Goal: Use online tool/utility: Utilize a website feature to perform a specific function

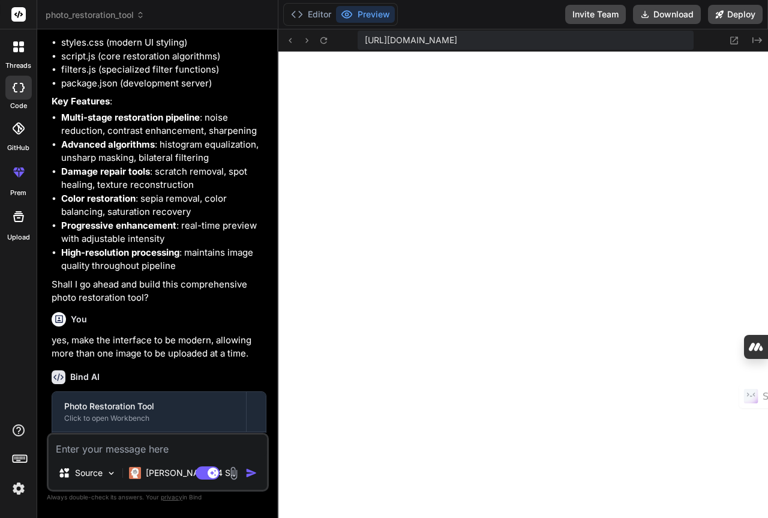
scroll to position [539, 0]
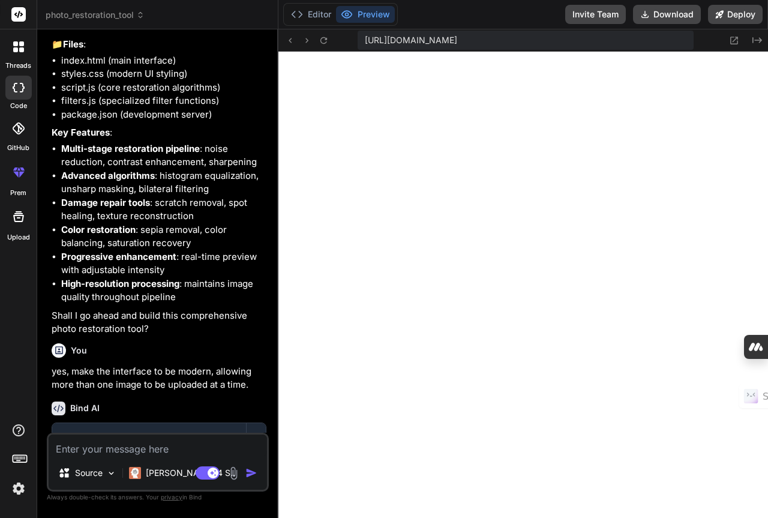
click at [17, 49] on icon at bounding box center [15, 49] width 5 height 5
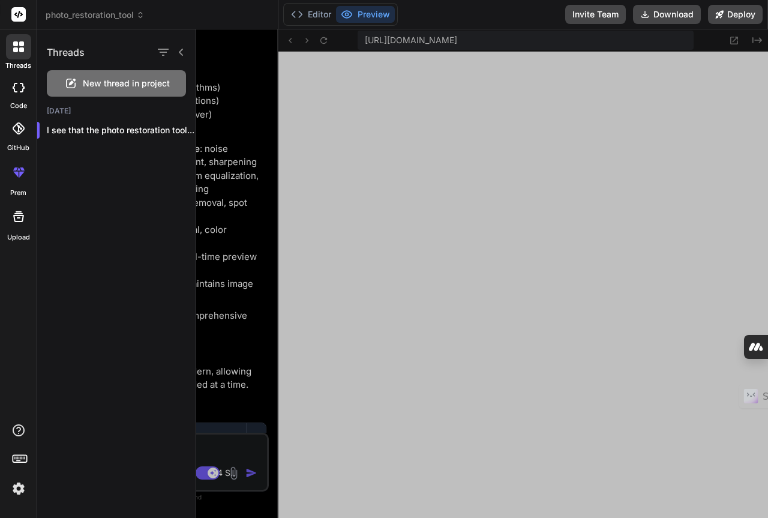
click at [13, 17] on rect at bounding box center [18, 14] width 14 height 14
click at [17, 49] on icon at bounding box center [15, 49] width 5 height 5
click at [224, 93] on div at bounding box center [482, 273] width 572 height 488
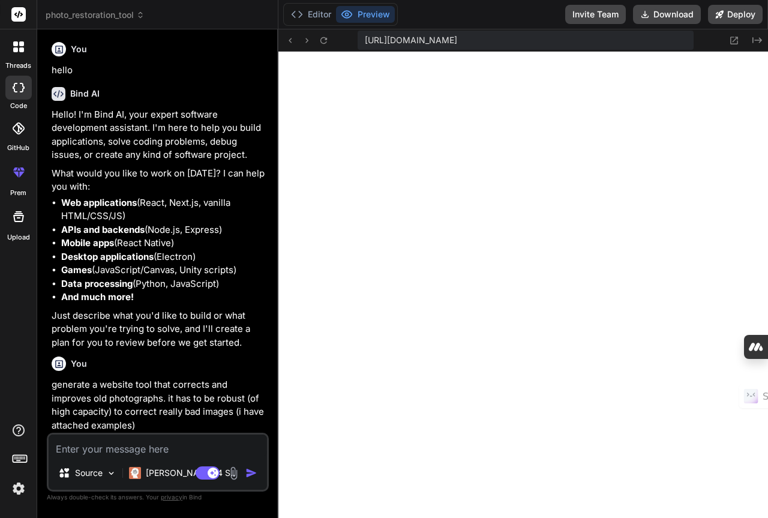
scroll to position [0, 0]
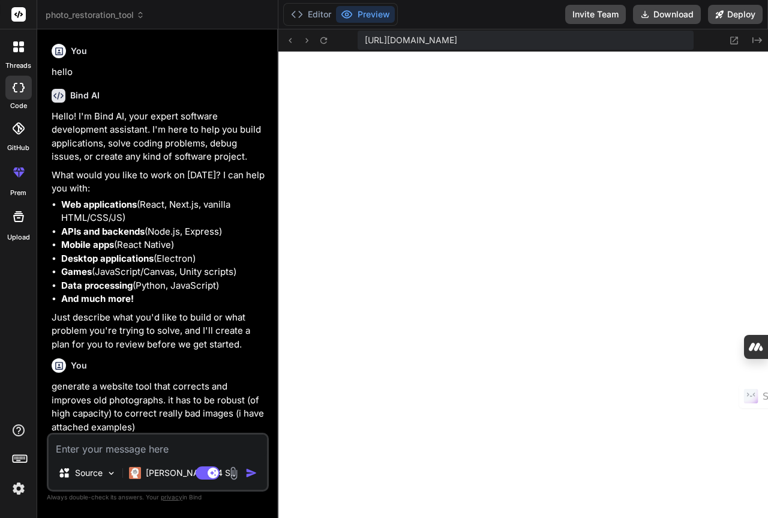
click at [19, 47] on icon at bounding box center [18, 46] width 11 height 11
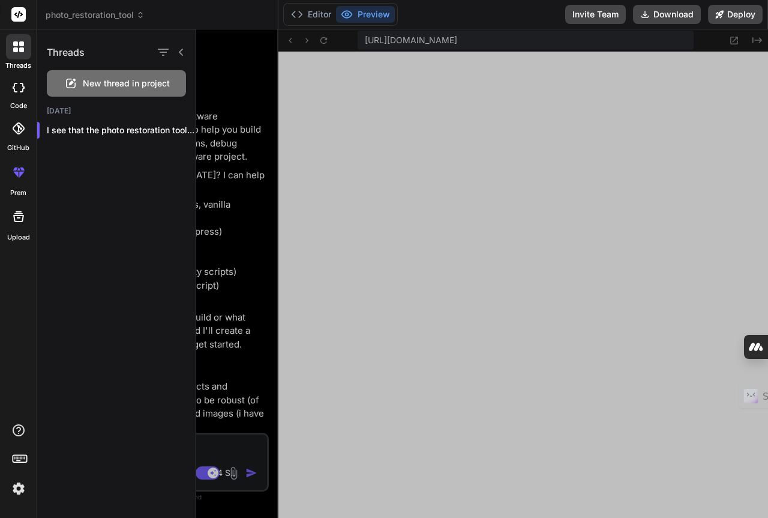
click at [112, 82] on span "New thread in project" at bounding box center [126, 83] width 87 height 12
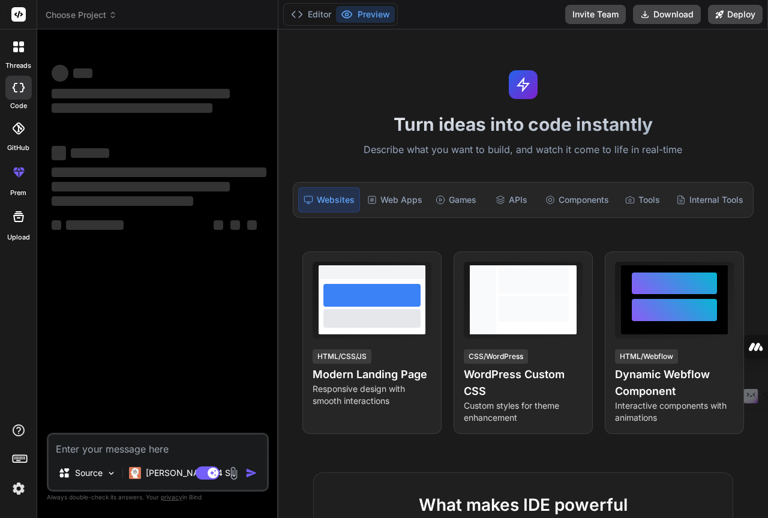
scroll to position [536, 0]
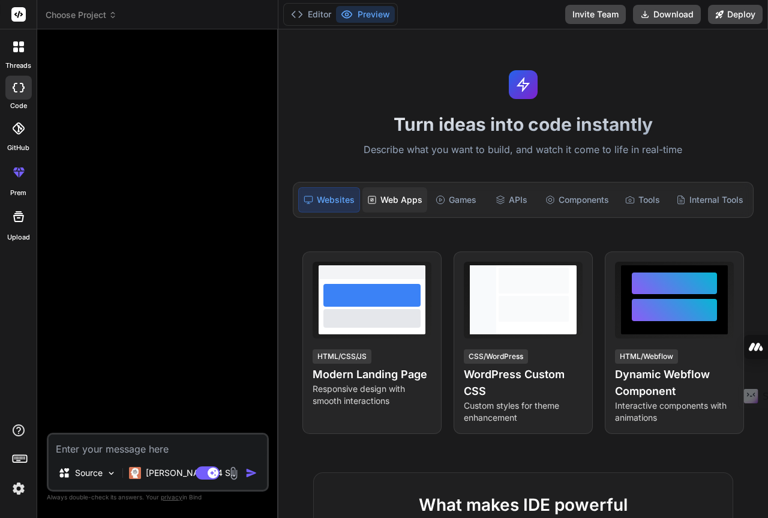
click at [400, 195] on div "Web Apps" at bounding box center [394, 199] width 65 height 25
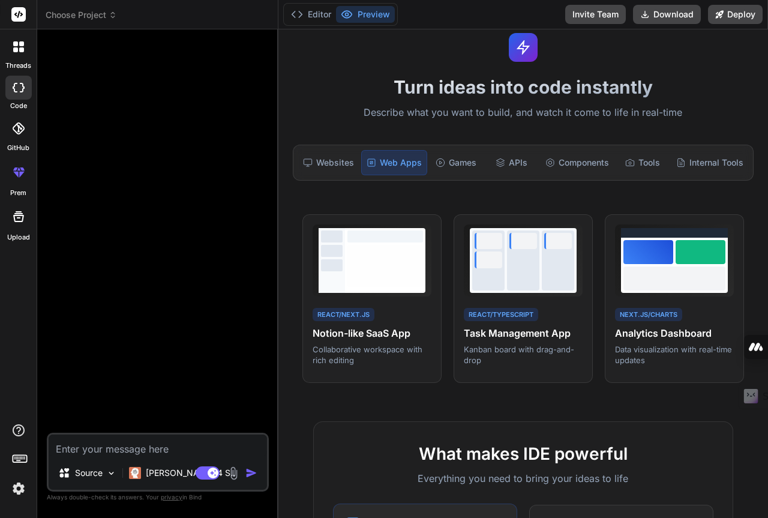
scroll to position [0, 0]
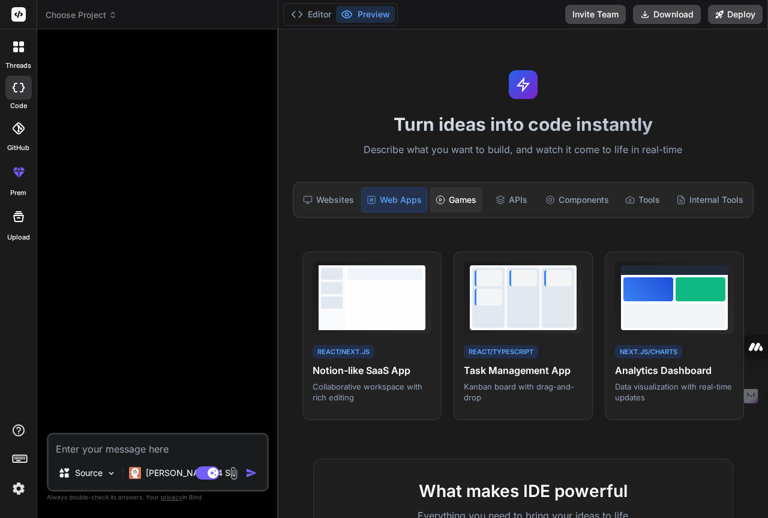
click at [458, 200] on div "Games" at bounding box center [455, 199] width 53 height 25
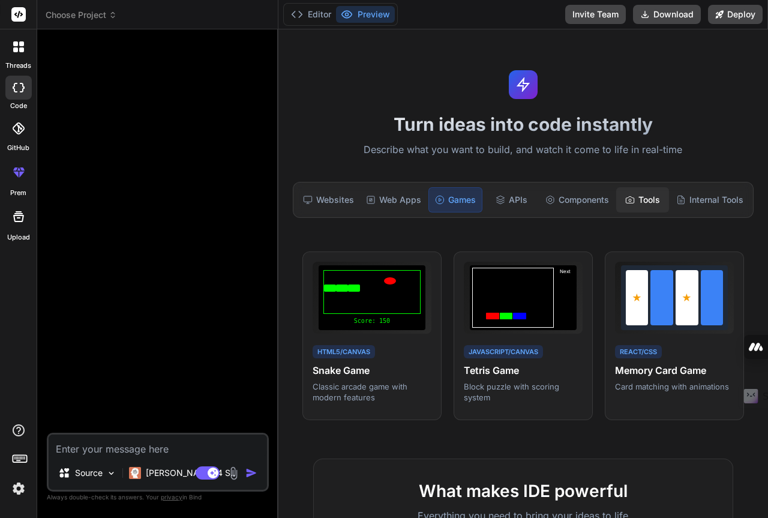
click at [628, 201] on icon at bounding box center [630, 200] width 10 height 10
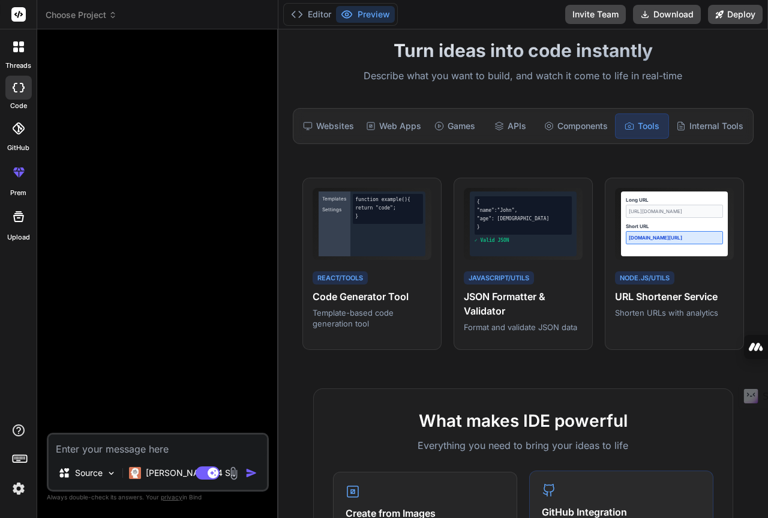
scroll to position [60, 0]
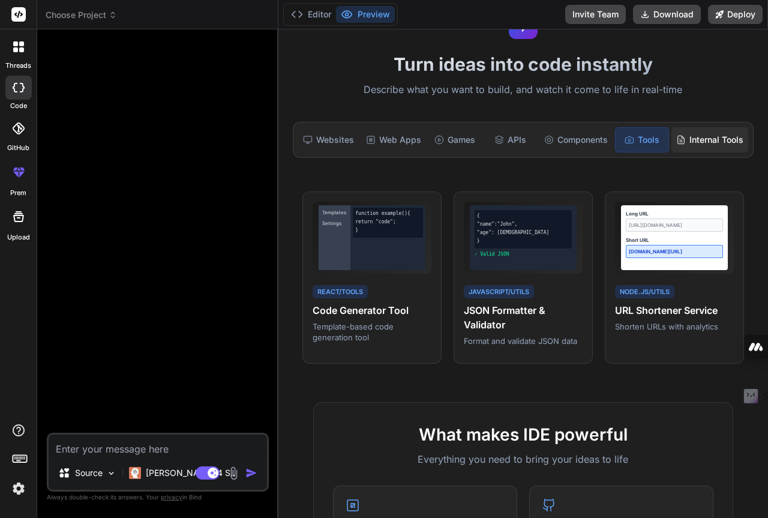
click at [697, 139] on div "Internal Tools" at bounding box center [709, 139] width 77 height 25
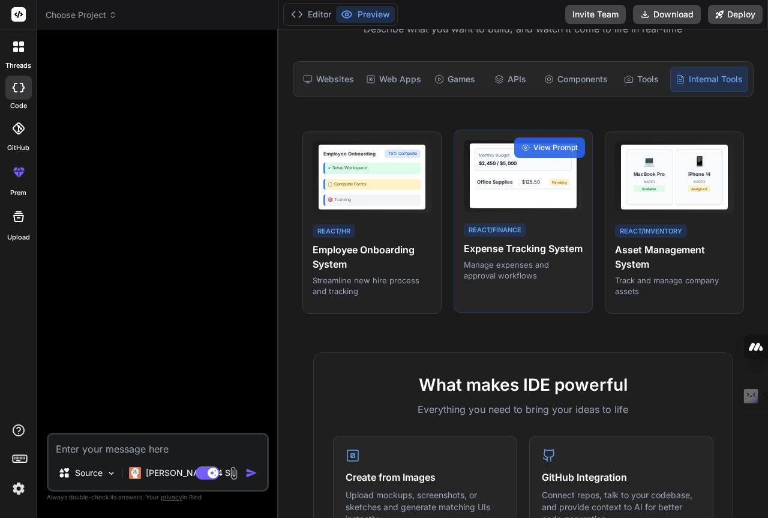
scroll to position [120, 0]
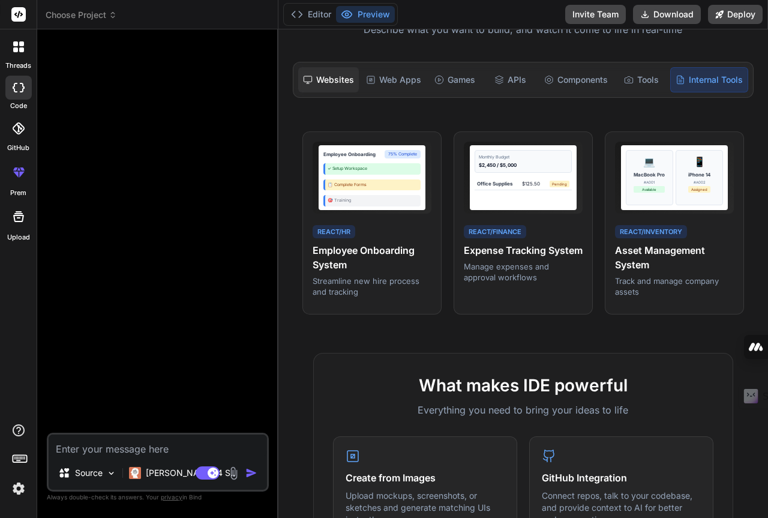
click at [321, 86] on div "Websites" at bounding box center [328, 79] width 61 height 25
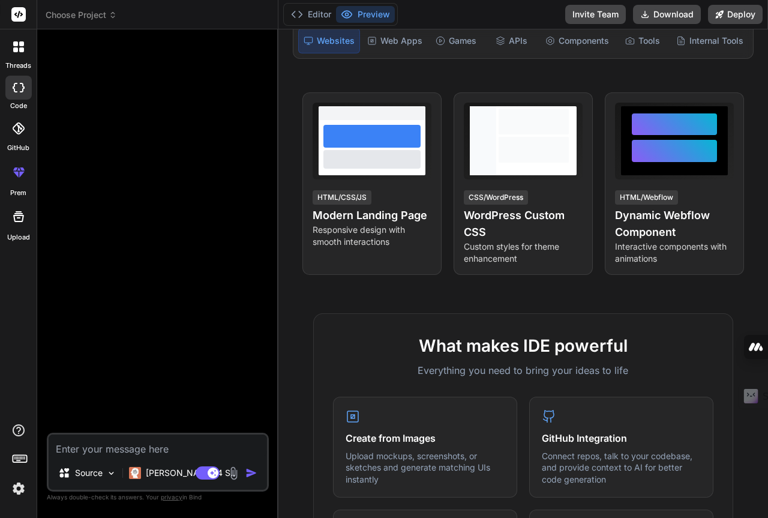
scroll to position [180, 0]
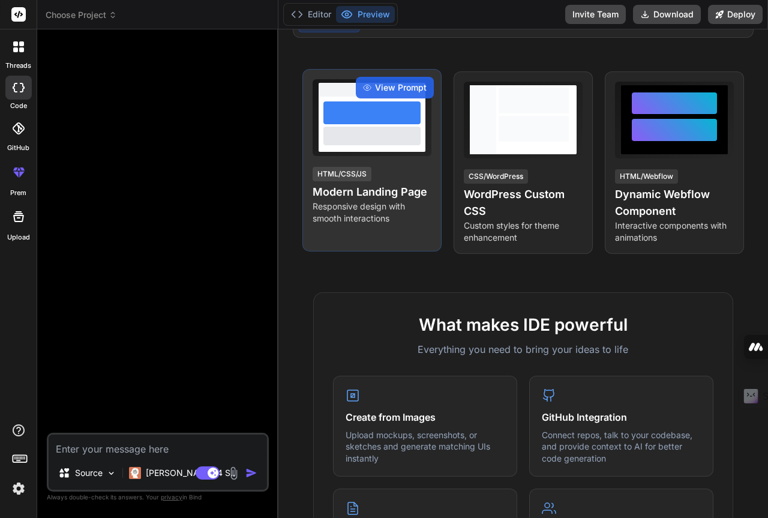
click at [346, 119] on div at bounding box center [371, 112] width 97 height 23
click at [416, 89] on span "View Prompt" at bounding box center [401, 88] width 52 height 12
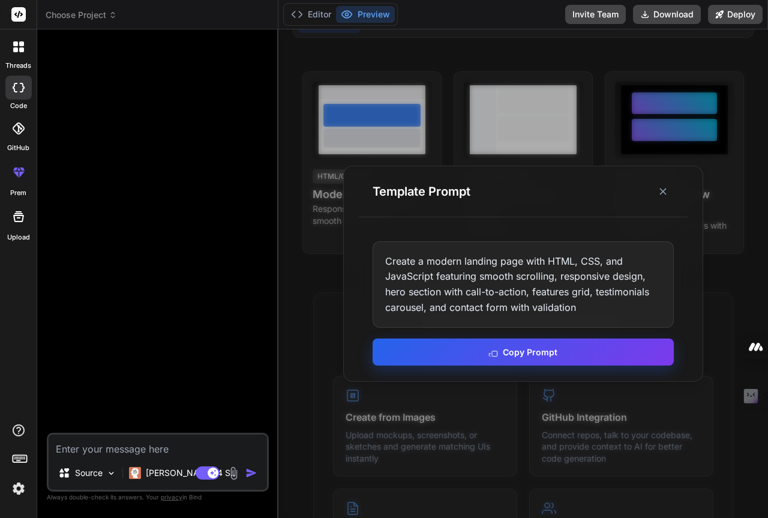
click at [553, 347] on button "Copy Prompt" at bounding box center [522, 351] width 301 height 27
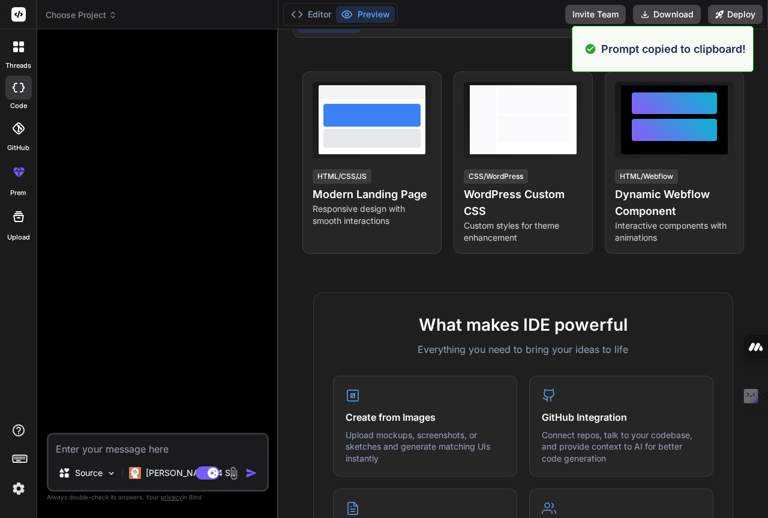
click at [161, 447] on textarea at bounding box center [158, 445] width 218 height 22
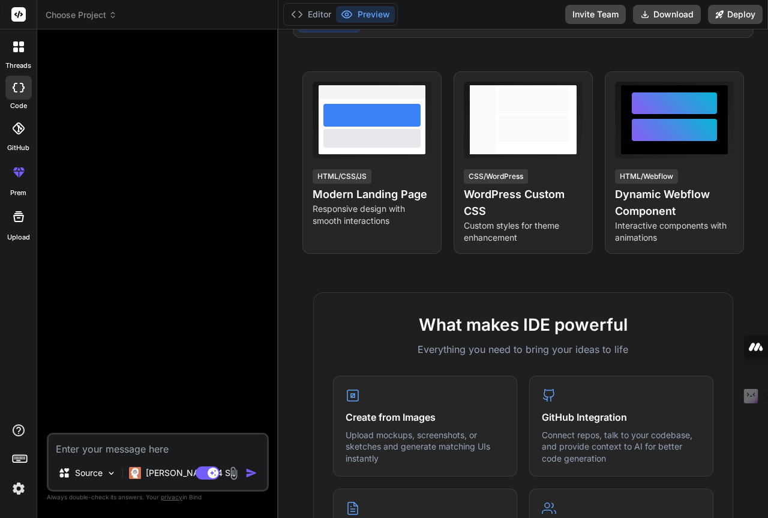
paste textarea "Create a modern landing page with HTML, CSS, and JavaScript featuring smooth sc…"
type textarea "x"
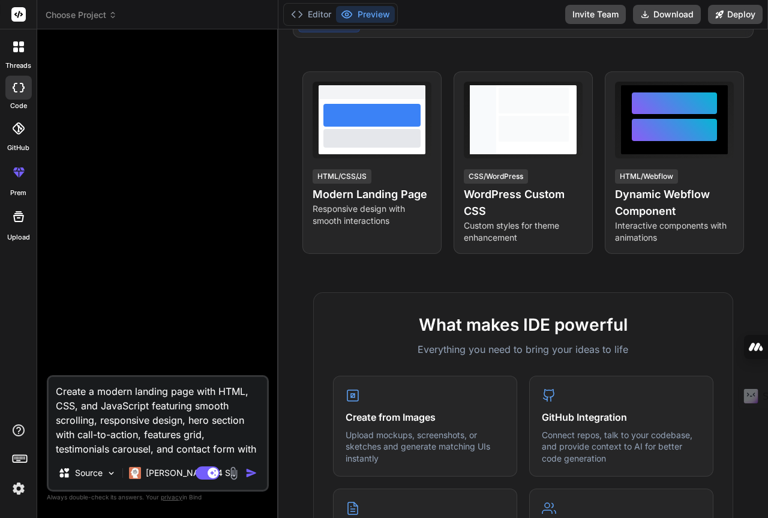
click at [181, 391] on textarea "Create a modern landing page with HTML, CSS, and JavaScript featuring smooth sc…" at bounding box center [158, 416] width 218 height 79
type textarea "Create a modern landing page with HTML, CSS, and JavaScript featuring smooth sc…"
click at [230, 470] on img at bounding box center [234, 473] width 14 height 14
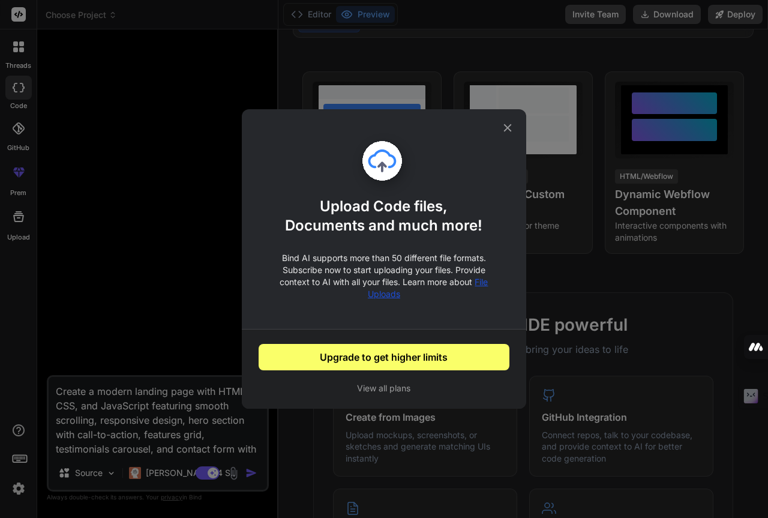
click at [124, 257] on div "Upload Code files, Documents and much more! Bind AI supports more than 50 diffe…" at bounding box center [384, 259] width 768 height 518
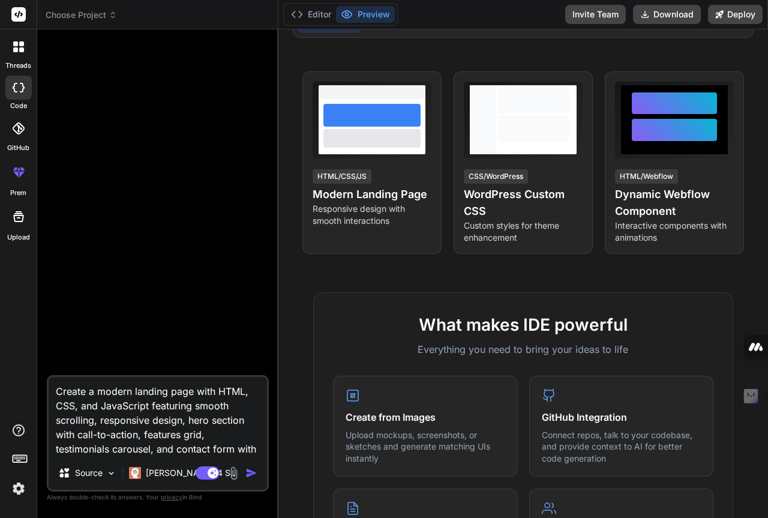
click at [248, 474] on img "button" at bounding box center [251, 473] width 12 height 12
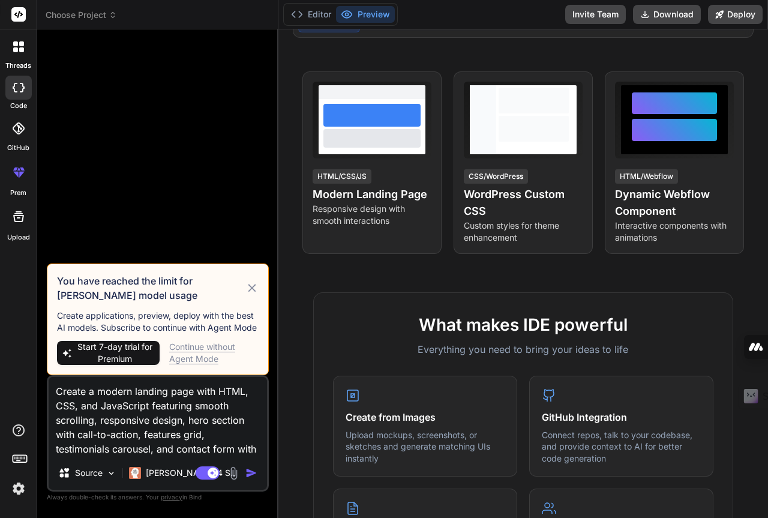
click at [184, 357] on div "Continue without Agent Mode" at bounding box center [213, 353] width 89 height 24
type textarea "x"
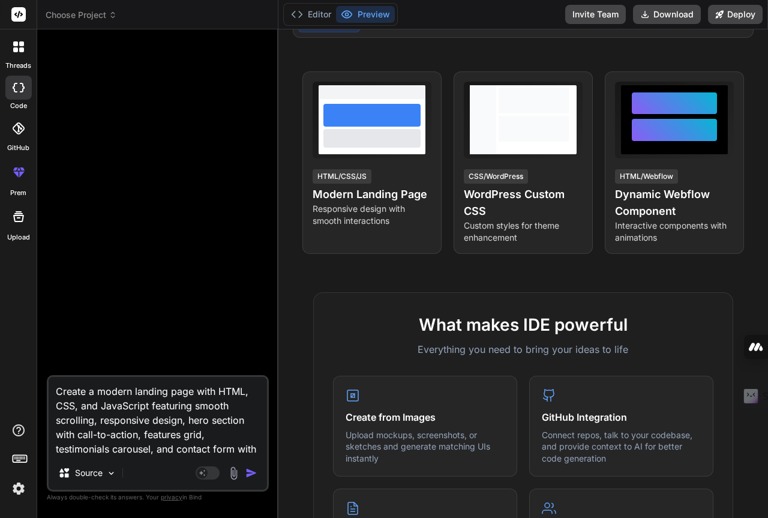
click at [131, 455] on textarea "Create a modern landing page with HTML, CSS, and JavaScript featuring smooth sc…" at bounding box center [158, 416] width 218 height 79
type textarea "validation"
click at [131, 455] on textarea "Create a modern landing page with HTML, CSS, and JavaScript featuring smooth sc…" at bounding box center [158, 416] width 218 height 79
click at [132, 453] on textarea "Create a modern landing page with HTML, CSS, and JavaScript featuring smooth sc…" at bounding box center [158, 416] width 218 height 79
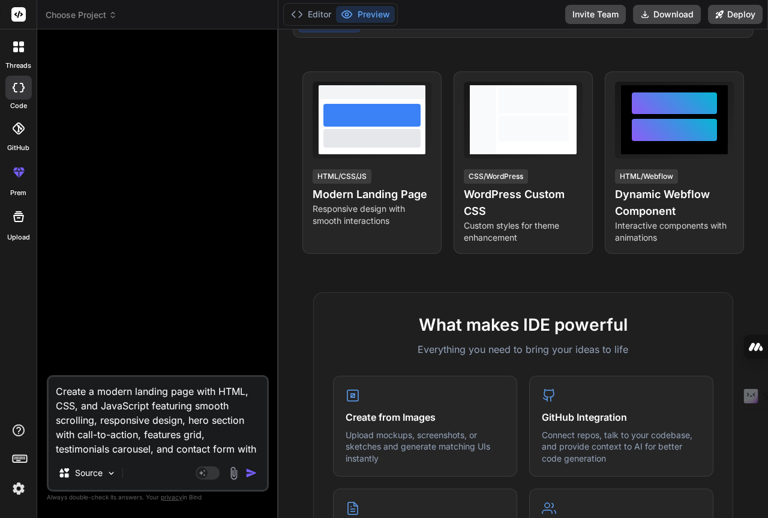
click at [131, 453] on textarea "Create a modern landing page with HTML, CSS, and JavaScript featuring smooth sc…" at bounding box center [158, 416] width 218 height 79
click at [20, 485] on img at bounding box center [18, 488] width 20 height 20
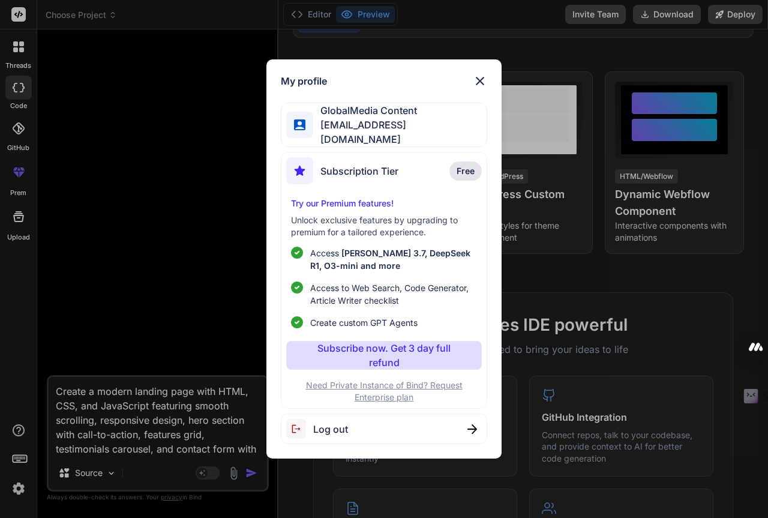
click at [330, 429] on span "Log out" at bounding box center [330, 429] width 35 height 14
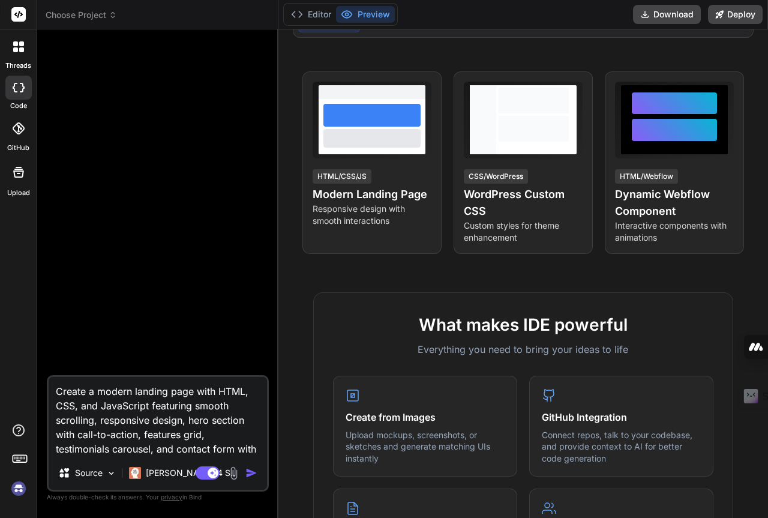
scroll to position [581, 0]
click at [17, 489] on img at bounding box center [18, 488] width 20 height 20
type textarea "x"
drag, startPoint x: 182, startPoint y: 445, endPoint x: 18, endPoint y: 356, distance: 186.8
click at [18, 356] on div "threads code GitHub prem Upload Choose Project Created with Pixso. Bind AI Web …" at bounding box center [384, 259] width 768 height 518
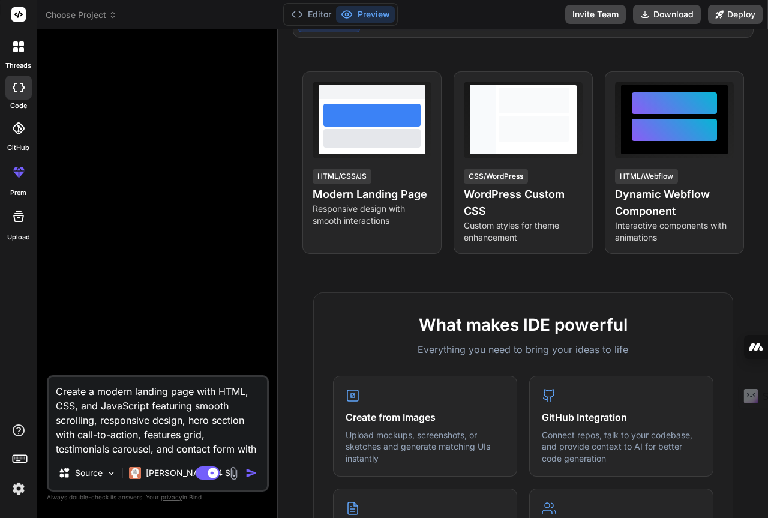
click at [184, 395] on textarea "Create a modern landing page with HTML, CSS, and JavaScript featuring smooth sc…" at bounding box center [158, 416] width 218 height 79
type textarea "Create a modern landing page fwith HTML, CSS, and JavaScript featuring smooth s…"
type textarea "x"
type textarea "Create a modern landing page fowith HTML, CSS, and JavaScript featuring smooth …"
type textarea "x"
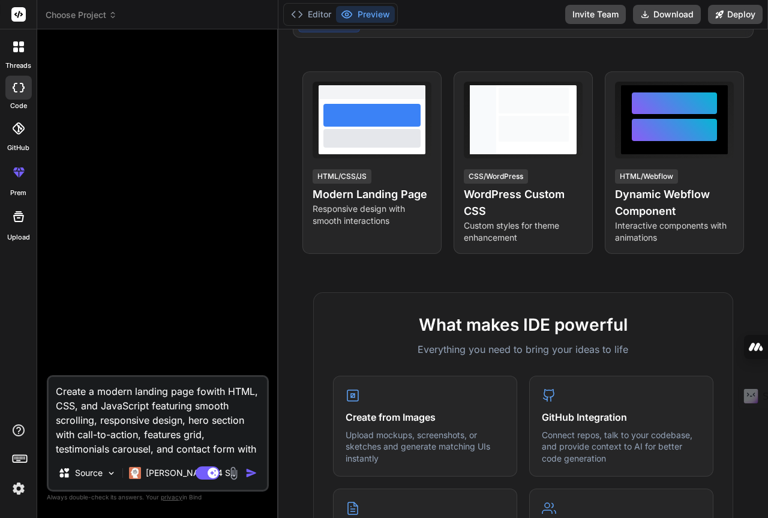
type textarea "Create a modern landing page forwith HTML, CSS, and JavaScript featuring smooth…"
type textarea "x"
type textarea "Create a modern landing page for with HTML, CSS, and JavaScript featuring smoot…"
type textarea "x"
type textarea "Create a modern landing page for gwith HTML, CSS, and JavaScript featuring smoo…"
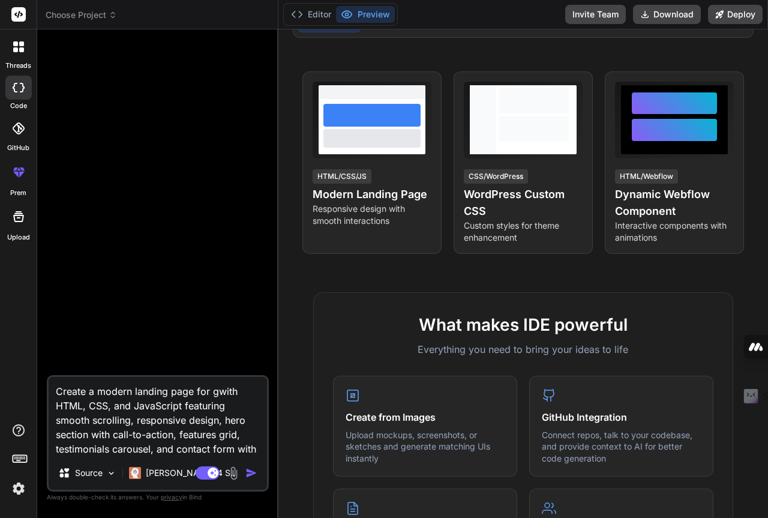
type textarea "x"
type textarea "Create a modern landing page for glwith HTML, CSS, and JavaScript featuring smo…"
type textarea "x"
type textarea "Create a modern landing page for glowith HTML, CSS, and JavaScript featuring sm…"
type textarea "x"
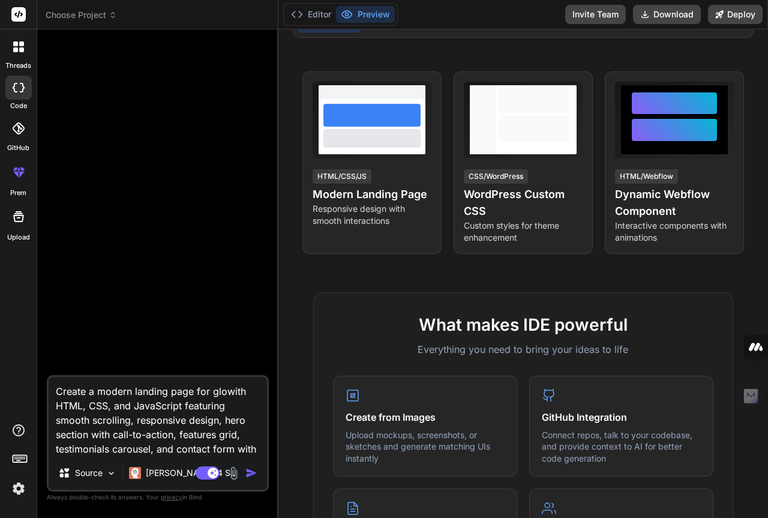
type textarea "Create a modern landing page for globwith HTML, CSS, and JavaScript featuring s…"
type textarea "x"
type textarea "Create a modern landing page for globawith HTML, CSS, and JavaScript featuring …"
type textarea "x"
type textarea "Create a modern landing page for globalwith HTML, CSS, and JavaScript featuring…"
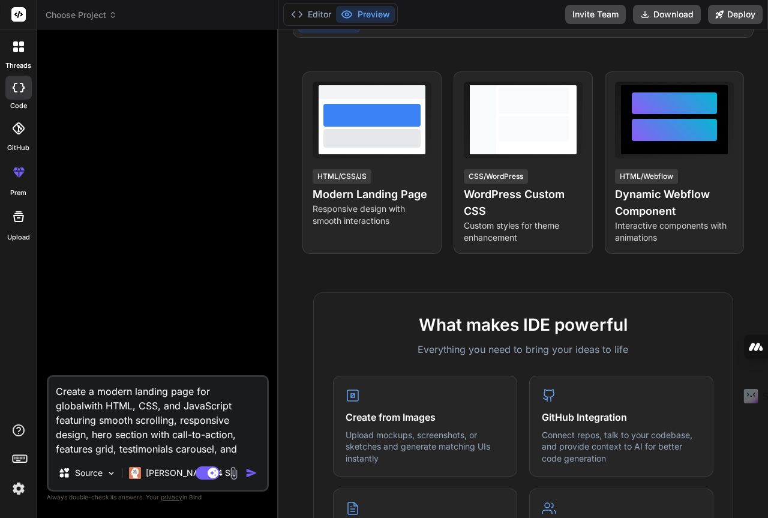
type textarea "x"
type textarea "Create a modern landing page for global with HTML, CSS, and JavaScript featurin…"
type textarea "x"
type textarea "Create a modern landing page for global awith HTML, CSS, and JavaScript featuri…"
type textarea "x"
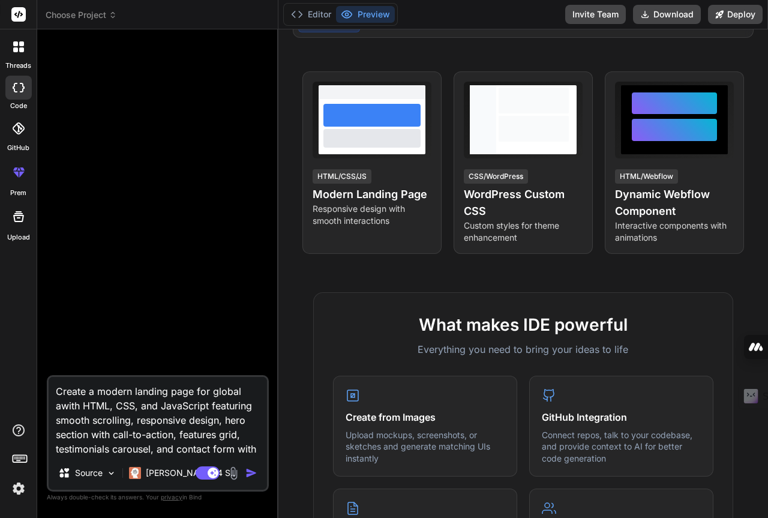
type textarea "Create a modern landing page for global aiwith HTML, CSS, and JavaScript featur…"
type textarea "x"
type textarea "Create a modern landing page for global ai with HTML, CSS, and JavaScript featu…"
type textarea "x"
type textarea "Create a modern landing page for global ai mwith HTML, CSS, and JavaScript feat…"
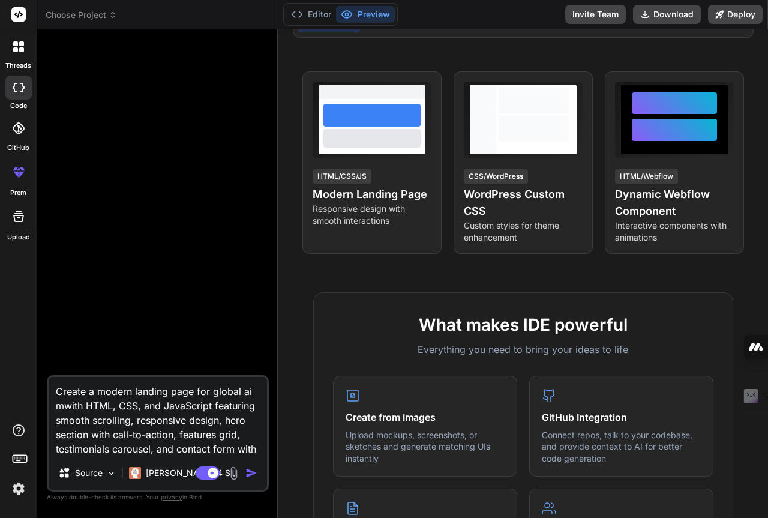
type textarea "x"
type textarea "Create a modern landing page for global ai mewith HTML, CSS, and JavaScript fea…"
type textarea "x"
type textarea "Create a modern landing page for global ai medwith HTML, CSS, and JavaScript fe…"
type textarea "x"
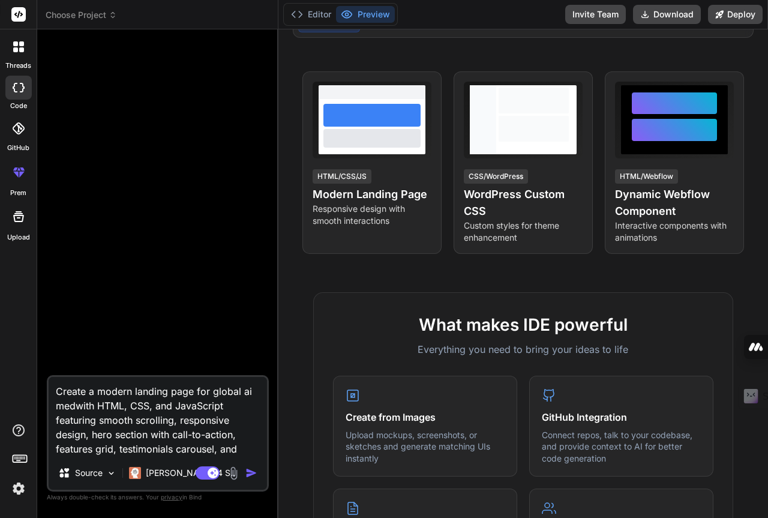
type textarea "Create a modern landing page for global ai mediwith HTML, CSS, and JavaScript f…"
type textarea "x"
type textarea "Create a modern landing page for global ai mediawith HTML, CSS, and JavaScript …"
type textarea "x"
type textarea "Create a modern landing page for global ai media with HTML, CSS, and JavaScript…"
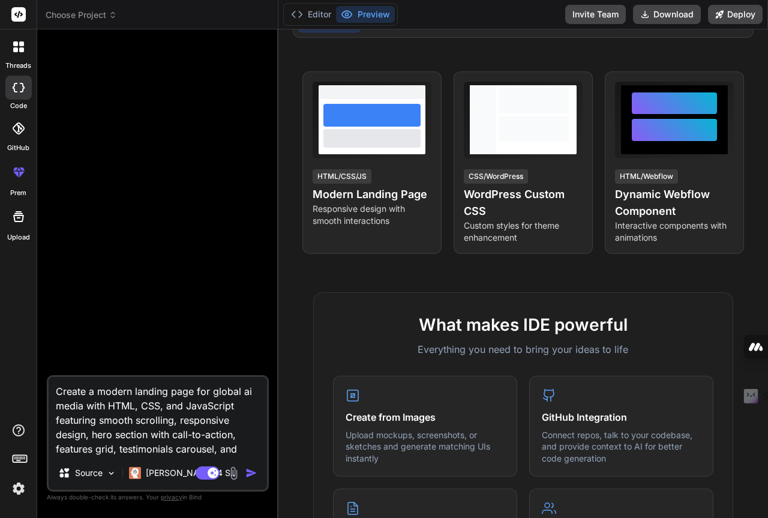
click at [234, 475] on img at bounding box center [234, 473] width 14 height 14
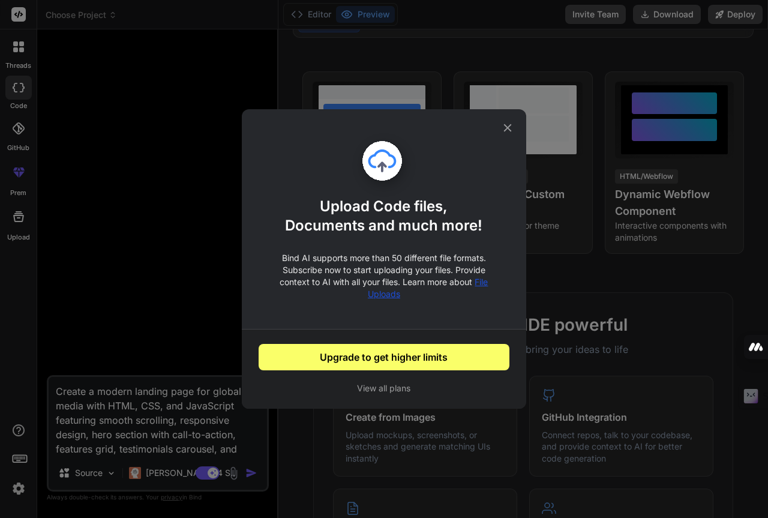
drag, startPoint x: 230, startPoint y: 279, endPoint x: 231, endPoint y: 285, distance: 6.7
click at [230, 280] on div "Upload Code files, Documents and much more! Bind AI supports more than 50 diffe…" at bounding box center [384, 259] width 768 height 518
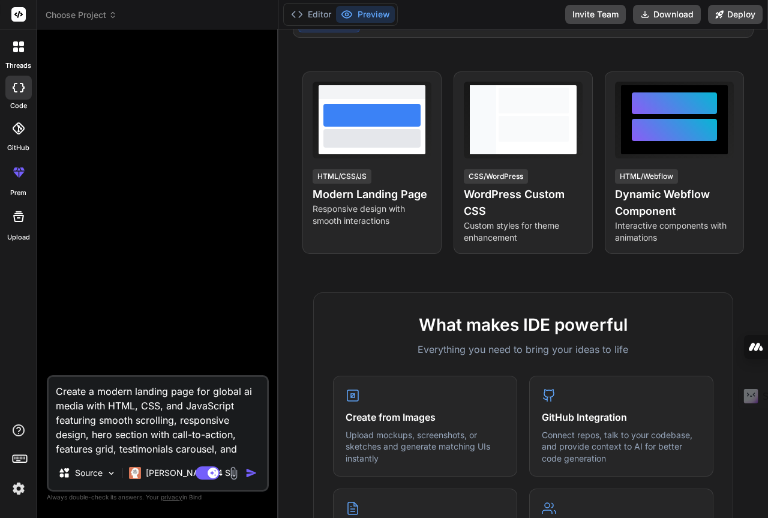
click at [252, 473] on img "button" at bounding box center [251, 473] width 12 height 12
type textarea "x"
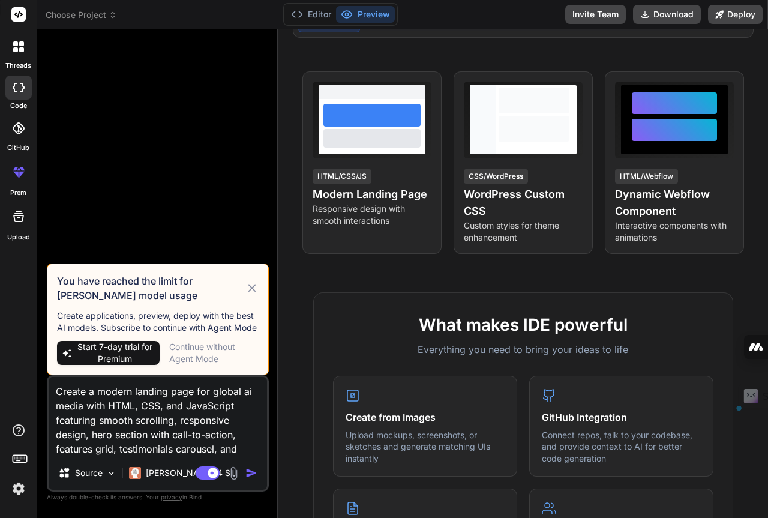
drag, startPoint x: 53, startPoint y: 399, endPoint x: 73, endPoint y: 424, distance: 32.0
click at [76, 423] on textarea "Create a modern landing page for global ai media with HTML, CSS, and JavaScript…" at bounding box center [158, 416] width 218 height 79
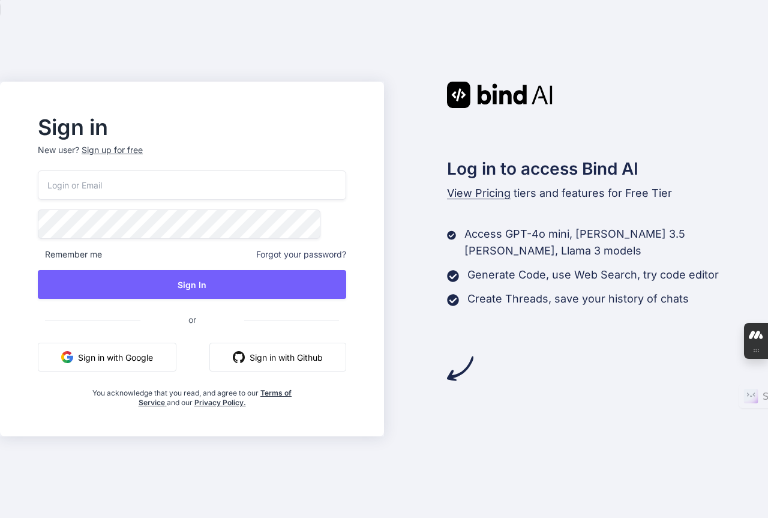
scroll to position [1349, 0]
click at [154, 365] on button "Sign in with Google" at bounding box center [107, 356] width 139 height 29
